Goal: Task Accomplishment & Management: Use online tool/utility

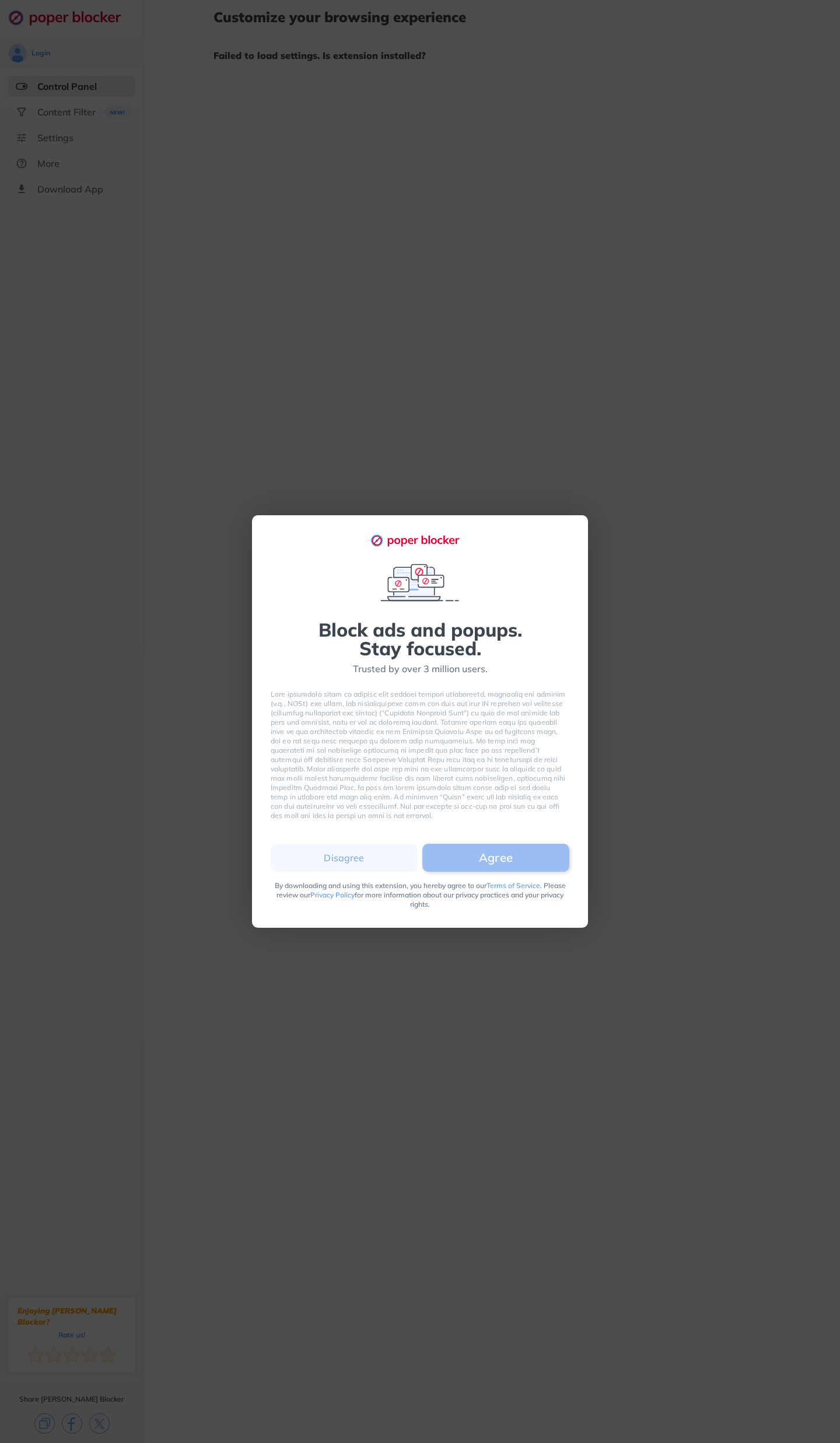
click at [483, 862] on button "Agree" at bounding box center [496, 858] width 147 height 28
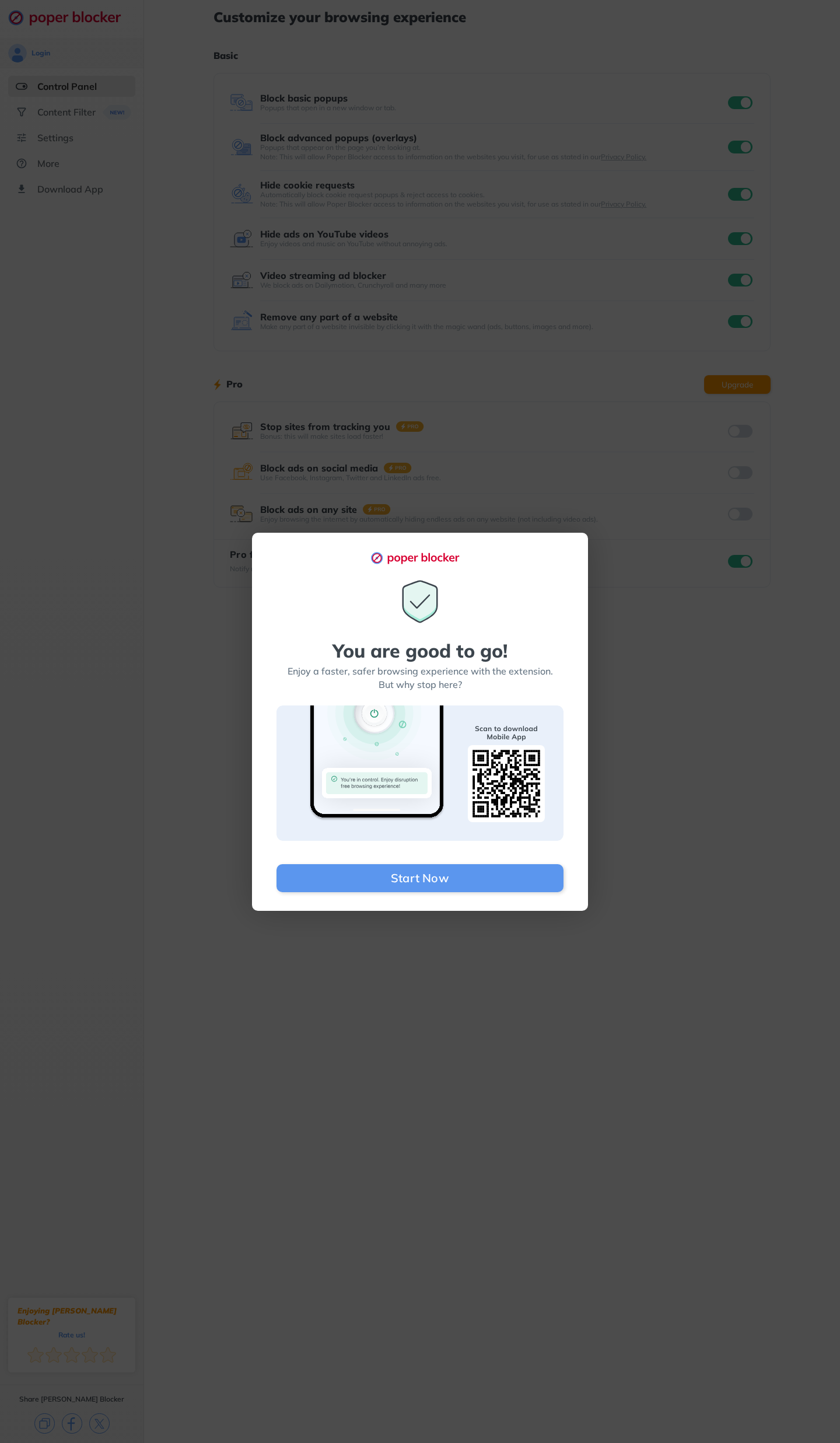
click at [627, 810] on div "You are good to go! Enjoy a faster, safer browsing experience with the extensio…" at bounding box center [420, 722] width 840 height 1443
click at [467, 890] on button "Start Now" at bounding box center [420, 878] width 287 height 28
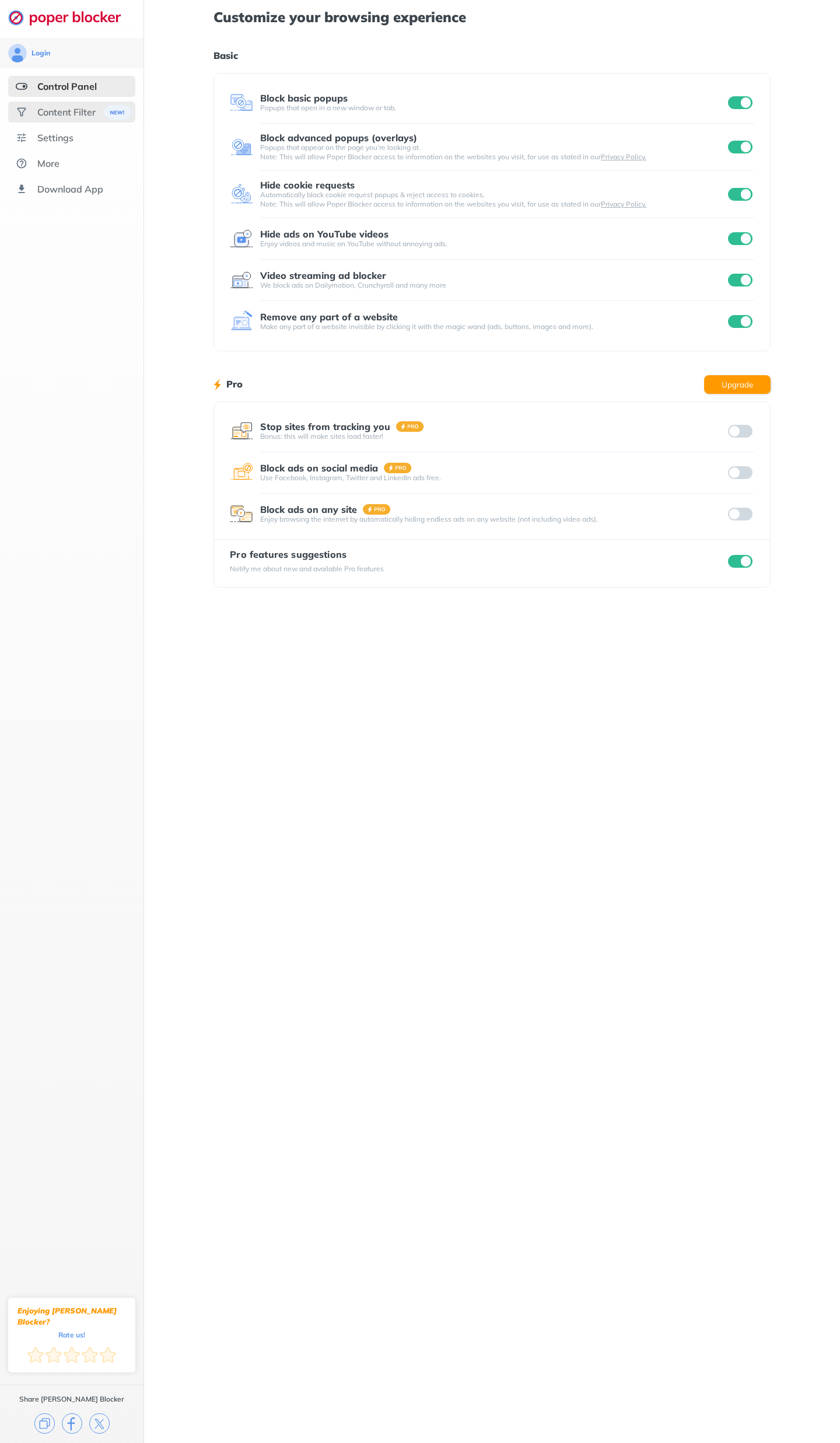
click at [71, 116] on div "Content Filter" at bounding box center [66, 112] width 58 height 12
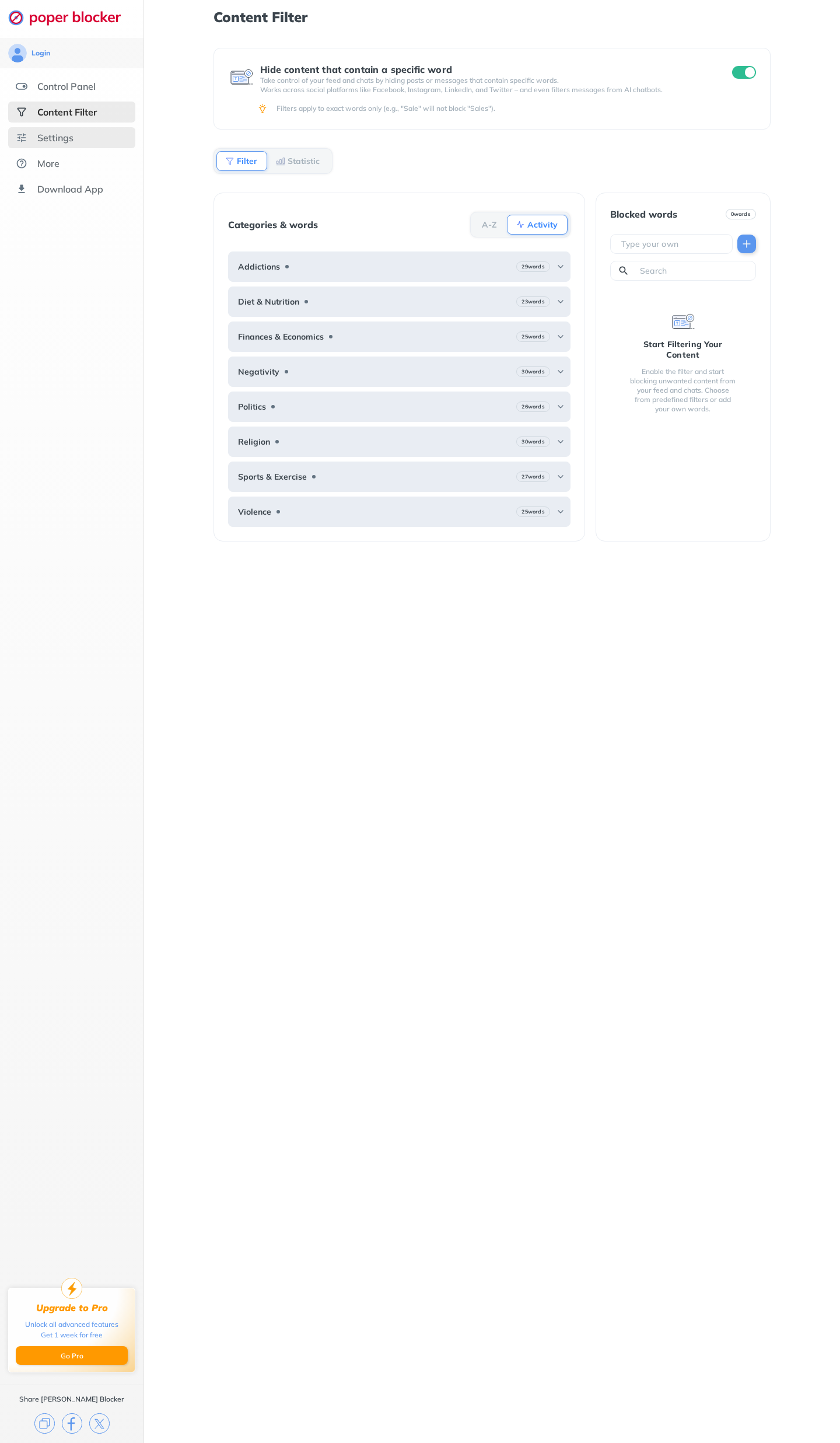
click at [87, 137] on div "Settings" at bounding box center [72, 138] width 127 height 21
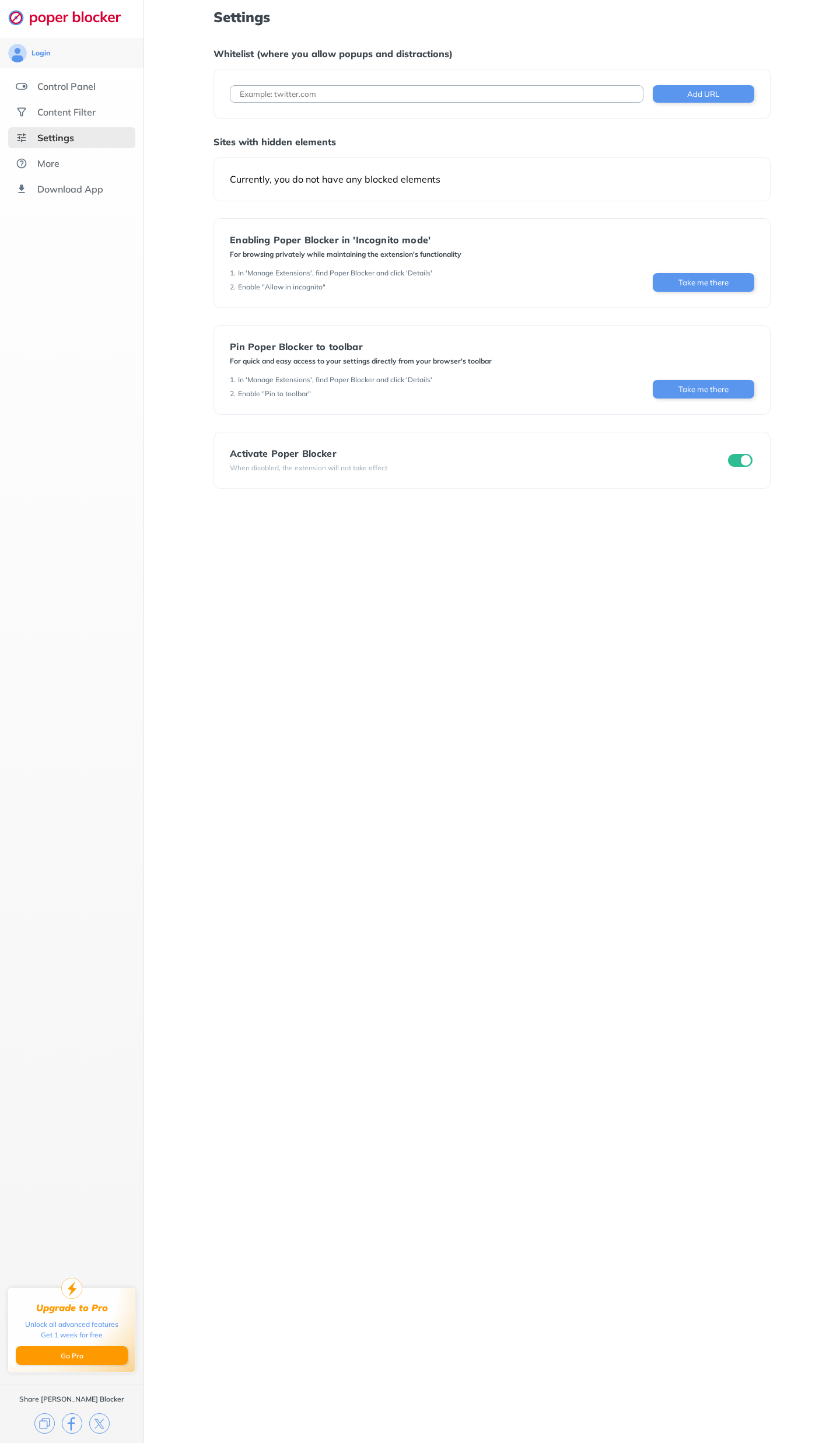
click at [318, 90] on input at bounding box center [436, 94] width 413 height 17
paste input "[URL][DOMAIN_NAME]"
type input "[URL][DOMAIN_NAME]"
click at [703, 95] on button "Add URL" at bounding box center [703, 94] width 102 height 17
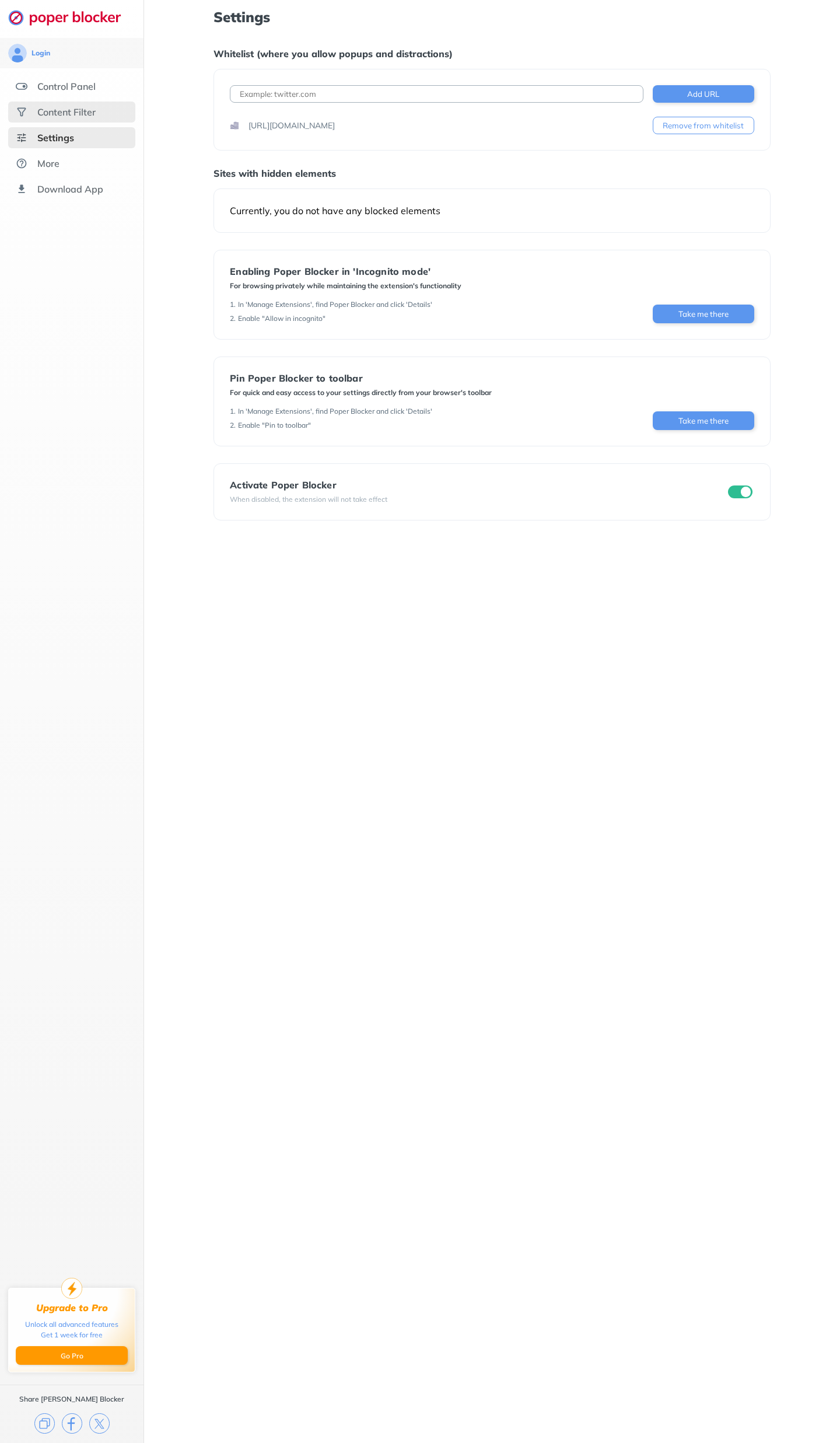
click at [85, 116] on div "Content Filter" at bounding box center [66, 112] width 58 height 12
